Goal: Information Seeking & Learning: Learn about a topic

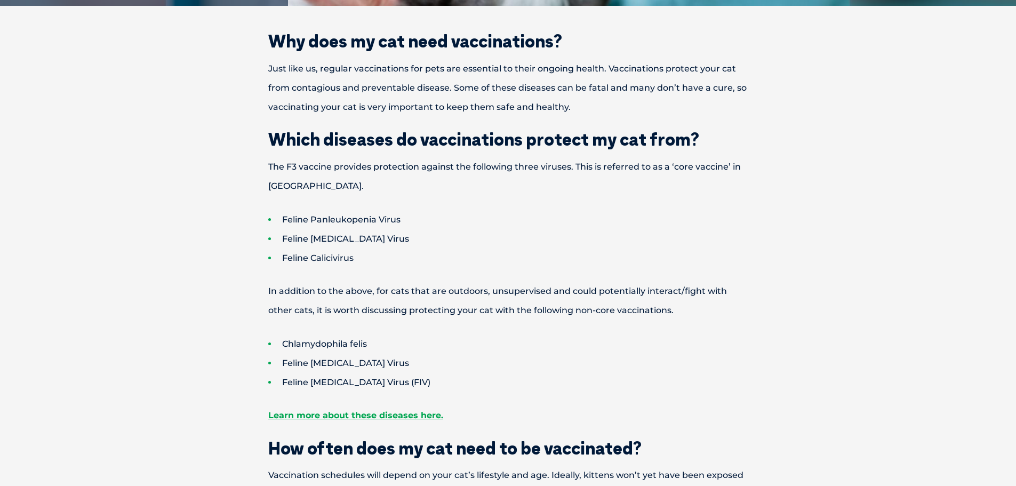
scroll to position [427, 0]
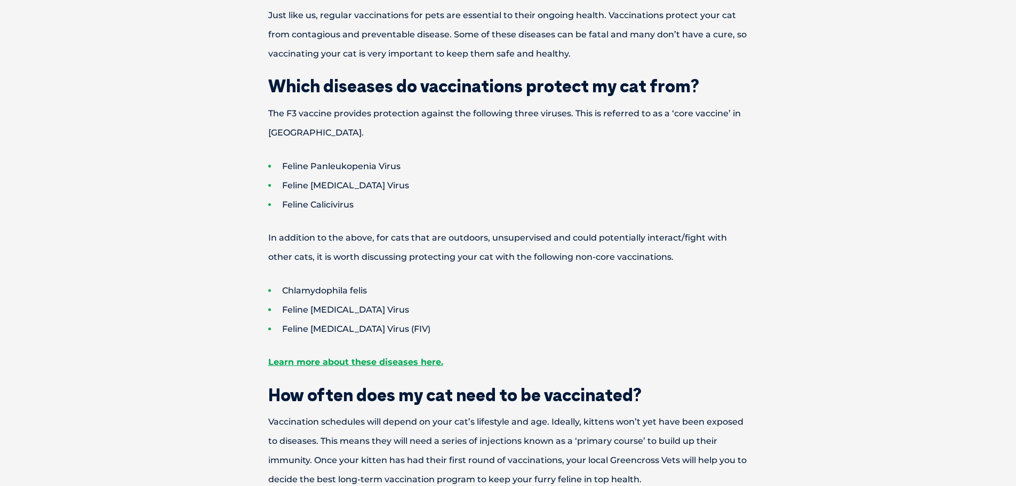
click at [518, 256] on p "In addition to the above, for cats that are outdoors, unsupervised and could po…" at bounding box center [508, 247] width 555 height 38
click at [534, 257] on p "In addition to the above, for cats that are outdoors, unsupervised and could po…" at bounding box center [508, 247] width 555 height 38
click at [577, 259] on p "In addition to the above, for cats that are outdoors, unsupervised and could po…" at bounding box center [508, 247] width 555 height 38
click at [535, 253] on p "In addition to the above, for cats that are outdoors, unsupervised and could po…" at bounding box center [508, 247] width 555 height 38
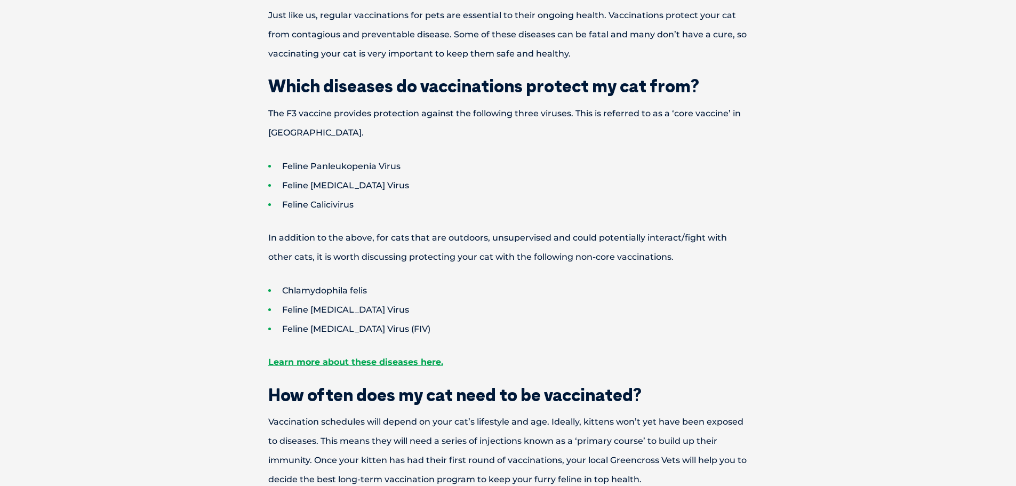
click at [530, 241] on p "In addition to the above, for cats that are outdoors, unsupervised and could po…" at bounding box center [508, 247] width 555 height 38
click at [550, 257] on p "In addition to the above, for cats that are outdoors, unsupervised and could po…" at bounding box center [508, 247] width 555 height 38
click at [551, 258] on p "In addition to the above, for cats that are outdoors, unsupervised and could po…" at bounding box center [508, 247] width 555 height 38
click at [548, 256] on p "In addition to the above, for cats that are outdoors, unsupervised and could po…" at bounding box center [508, 247] width 555 height 38
drag, startPoint x: 546, startPoint y: 257, endPoint x: 573, endPoint y: 263, distance: 27.4
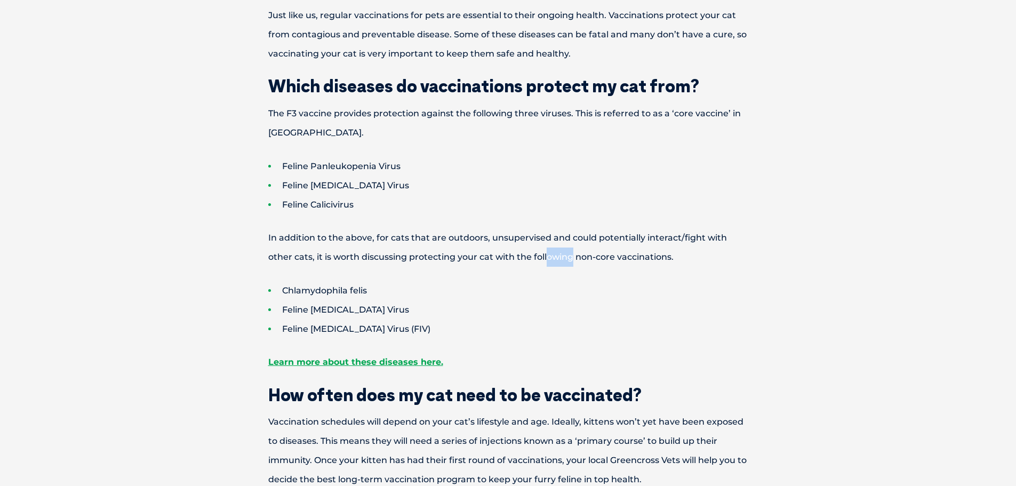
click at [573, 263] on p "In addition to the above, for cats that are outdoors, unsupervised and could po…" at bounding box center [508, 247] width 555 height 38
click at [557, 258] on p "In addition to the above, for cats that are outdoors, unsupervised and could po…" at bounding box center [508, 247] width 555 height 38
